Goal: Transaction & Acquisition: Subscribe to service/newsletter

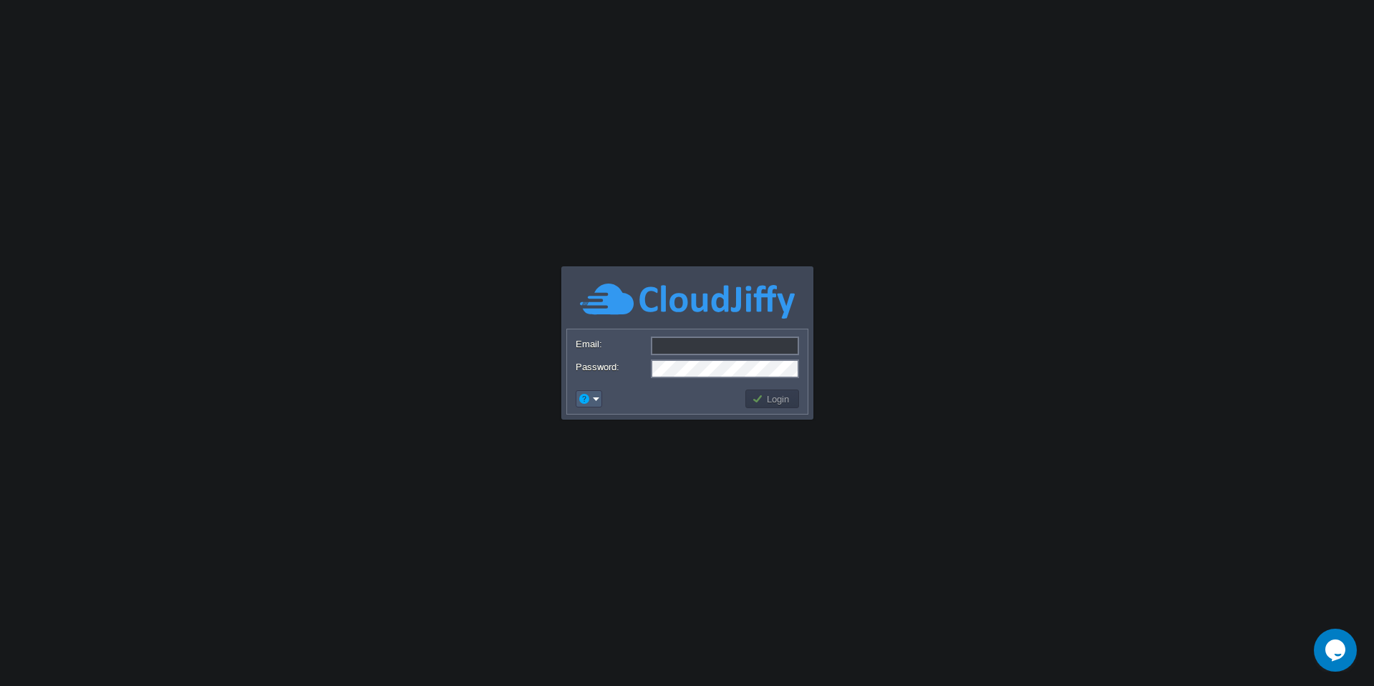
type input "[EMAIL_ADDRESS][DOMAIN_NAME]"
click at [591, 396] on em at bounding box center [589, 398] width 22 height 13
click at [629, 460] on link "Signup" at bounding box center [631, 453] width 107 height 16
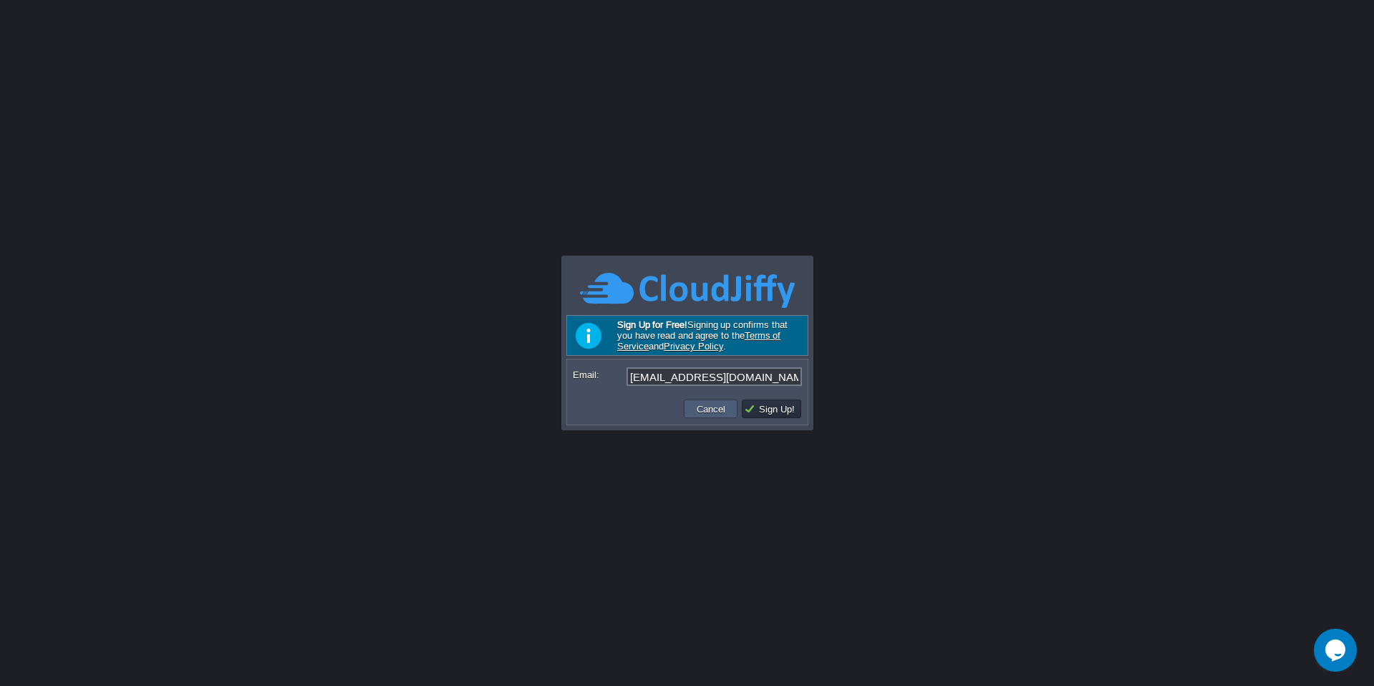
click at [714, 417] on td "Cancel" at bounding box center [711, 408] width 54 height 19
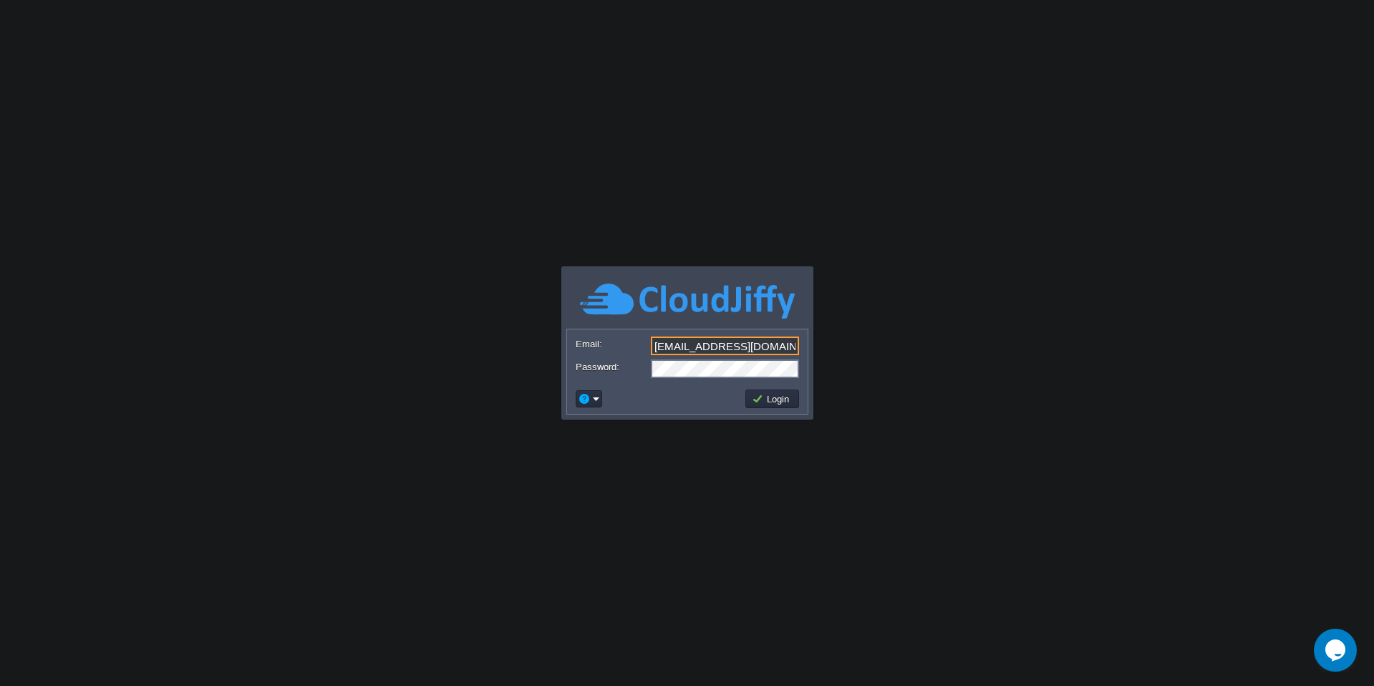
click at [744, 352] on input "[EMAIL_ADDRESS][DOMAIN_NAME]" at bounding box center [725, 345] width 148 height 19
click at [664, 515] on body "Application Platform v.8.10.2 Email: Password: Login Reset Password Go to Commu…" at bounding box center [687, 343] width 1374 height 686
click at [596, 397] on em at bounding box center [589, 398] width 22 height 13
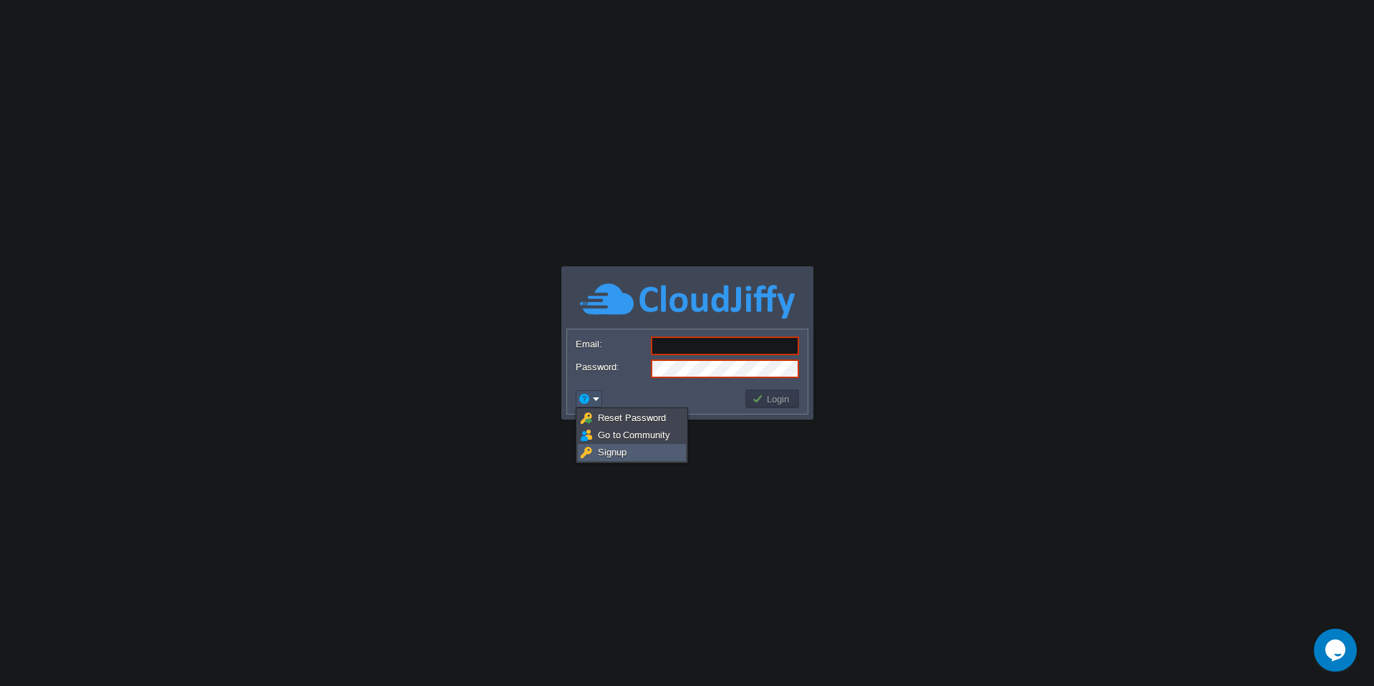
click at [611, 451] on span "Signup" at bounding box center [612, 452] width 29 height 11
